Goal: Transaction & Acquisition: Book appointment/travel/reservation

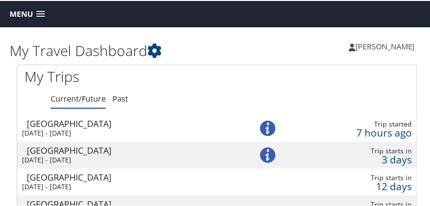
click at [42, 11] on span at bounding box center [40, 13] width 9 height 7
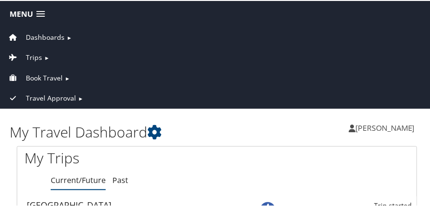
click at [52, 32] on span "Dashboards" at bounding box center [45, 36] width 39 height 11
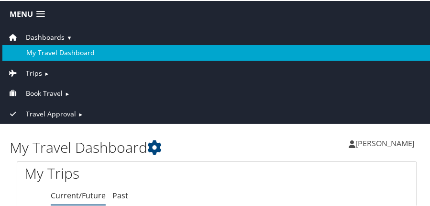
click at [56, 48] on link "My Travel Dashboard" at bounding box center [216, 51] width 429 height 15
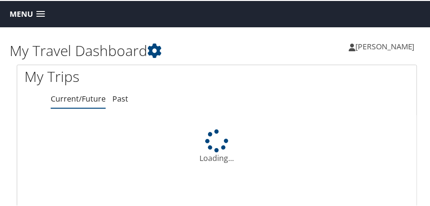
click at [41, 12] on span at bounding box center [40, 13] width 9 height 7
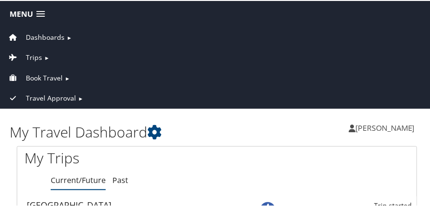
click at [41, 75] on span "Book Travel" at bounding box center [44, 77] width 37 height 11
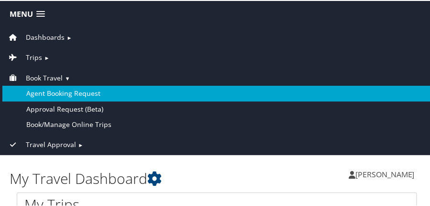
click at [47, 86] on link "Agent Booking Request" at bounding box center [216, 92] width 429 height 15
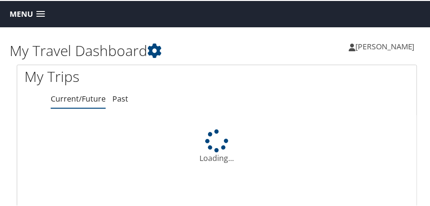
click at [42, 14] on span at bounding box center [40, 13] width 9 height 7
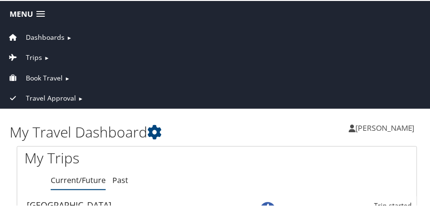
click at [42, 75] on span "Book Travel" at bounding box center [44, 77] width 37 height 11
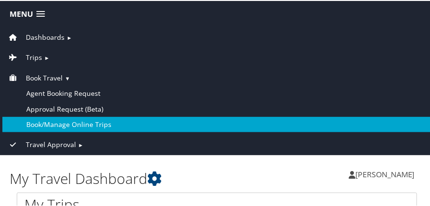
click at [36, 119] on link "Book/Manage Online Trips" at bounding box center [216, 123] width 429 height 15
